Goal: Task Accomplishment & Management: Manage account settings

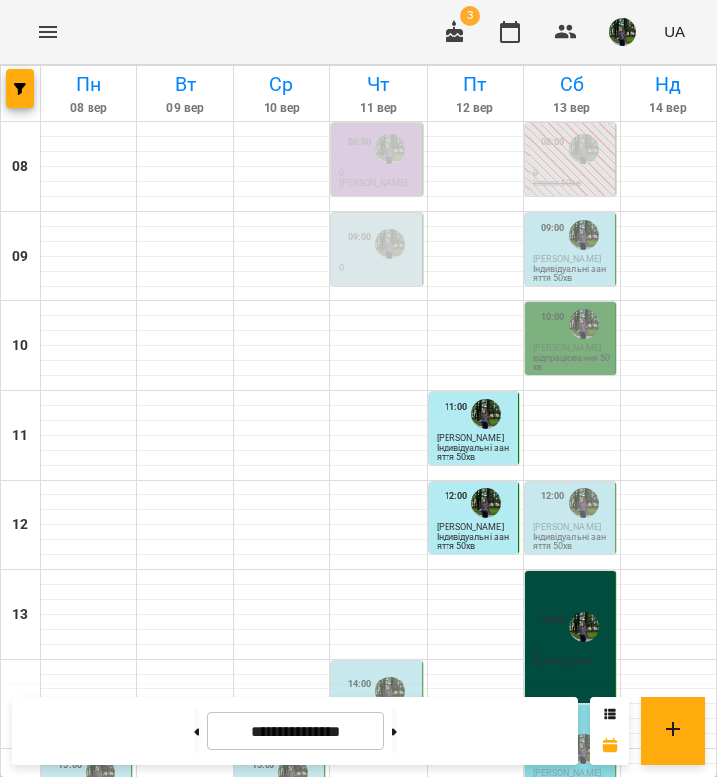
click at [583, 339] on div at bounding box center [584, 324] width 38 height 38
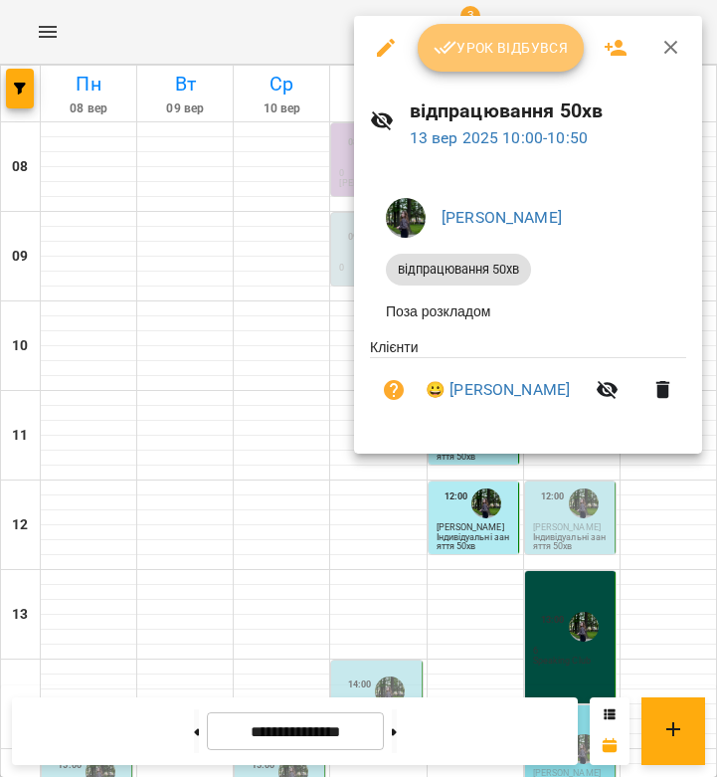
click at [538, 41] on span "Урок відбувся" at bounding box center [501, 48] width 135 height 24
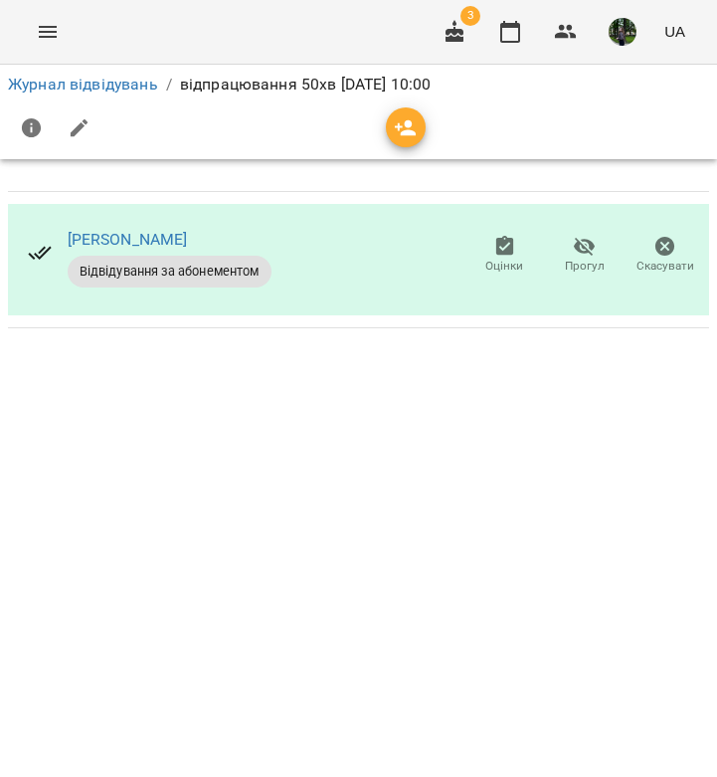
click at [84, 143] on button "button" at bounding box center [80, 128] width 48 height 48
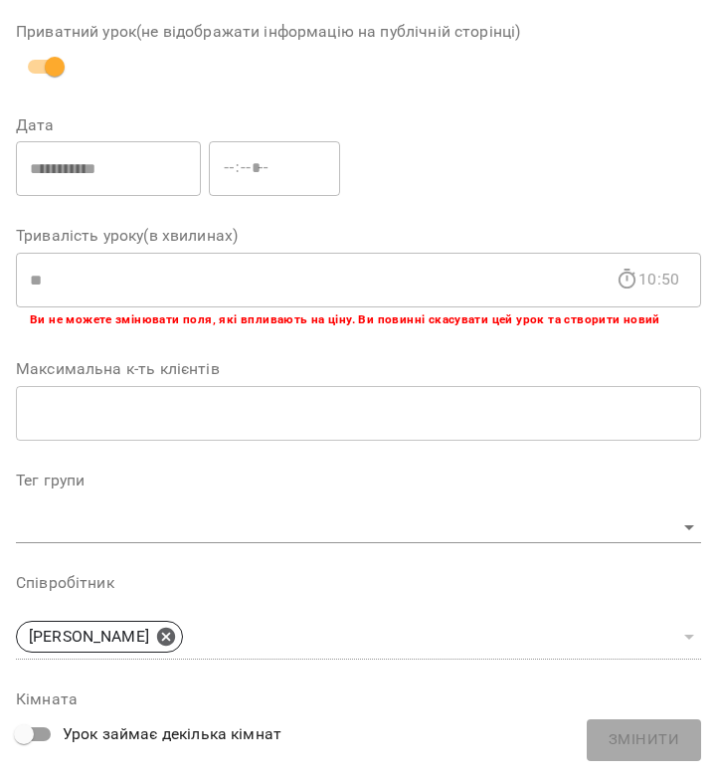
scroll to position [1042, 0]
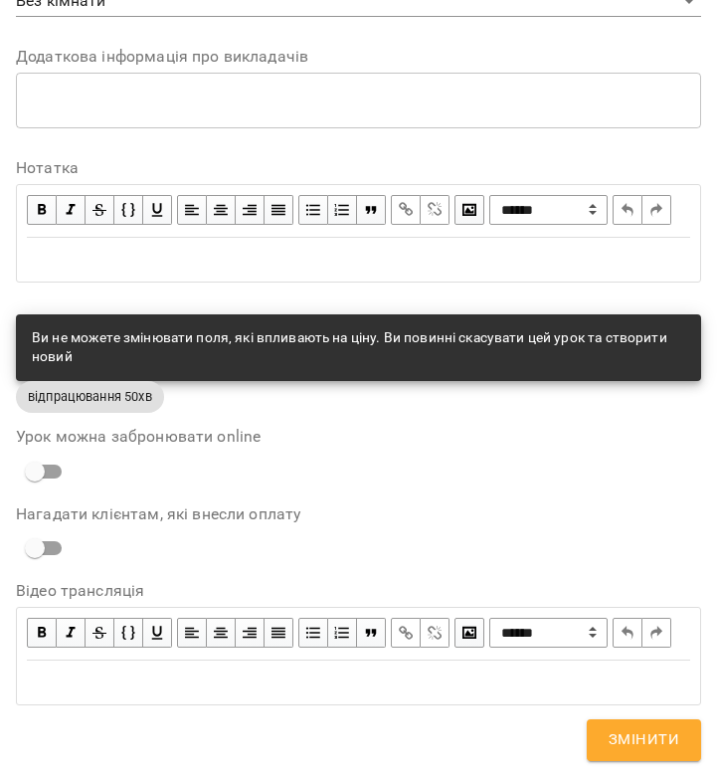
click at [150, 687] on div "Edit text" at bounding box center [359, 683] width 664 height 24
click at [172, 248] on div "Edit text" at bounding box center [359, 260] width 664 height 24
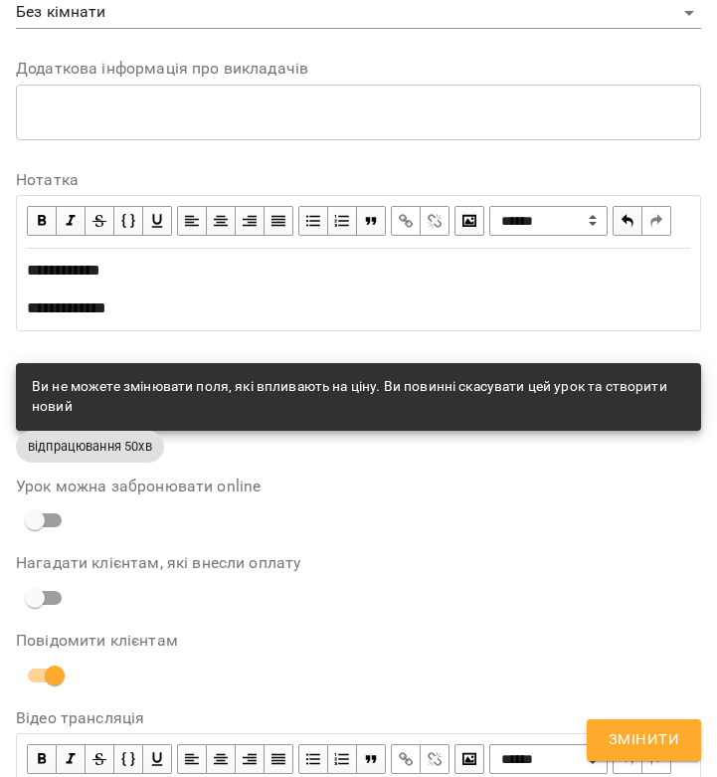
scroll to position [1124, 0]
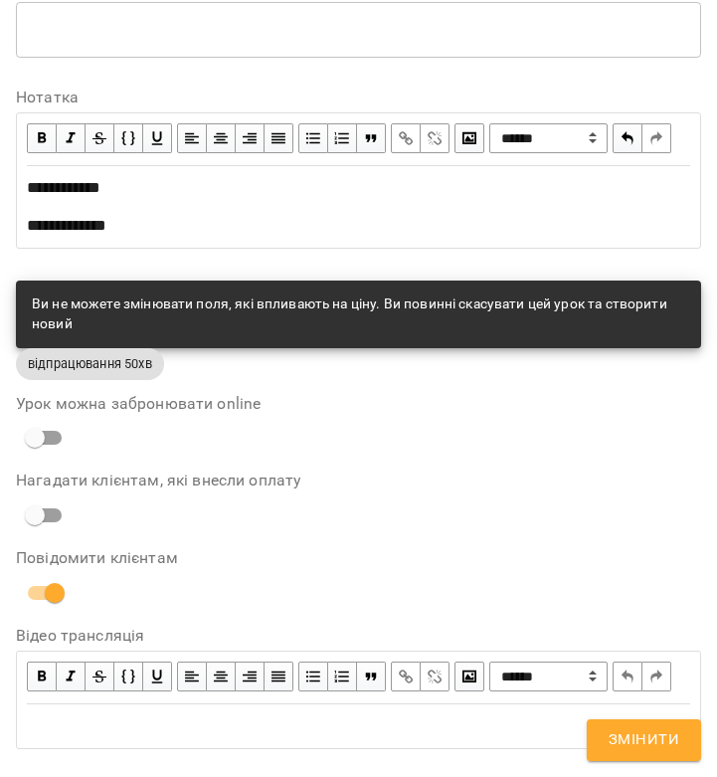
click at [633, 737] on span "Змінити" at bounding box center [644, 740] width 71 height 26
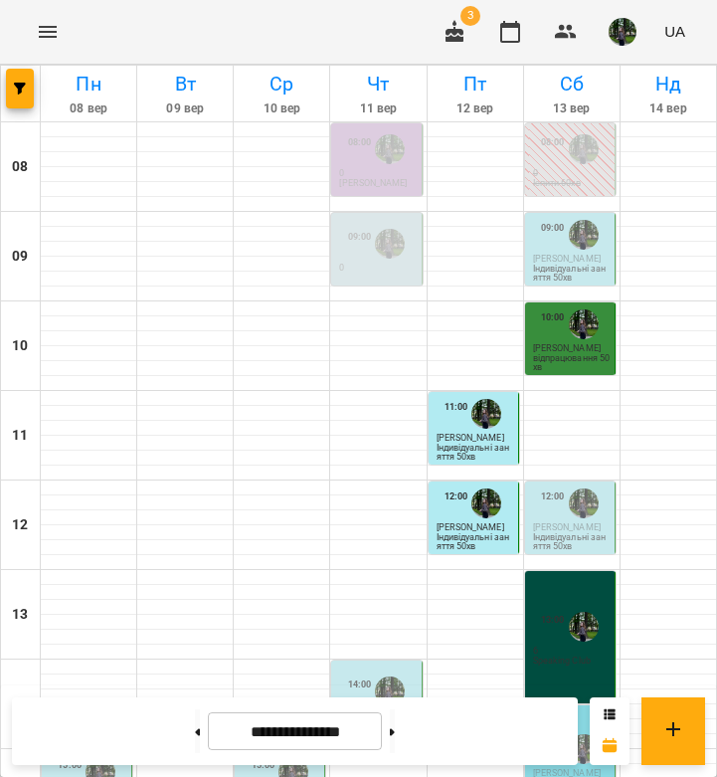
click at [566, 248] on div at bounding box center [584, 235] width 38 height 38
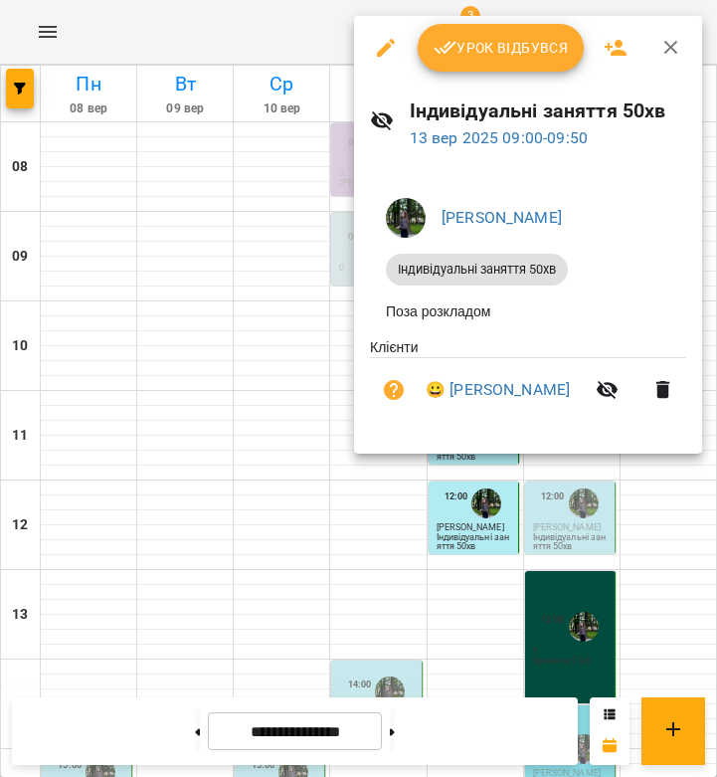
click at [533, 49] on span "Урок відбувся" at bounding box center [501, 48] width 135 height 24
